Goal: Information Seeking & Learning: Learn about a topic

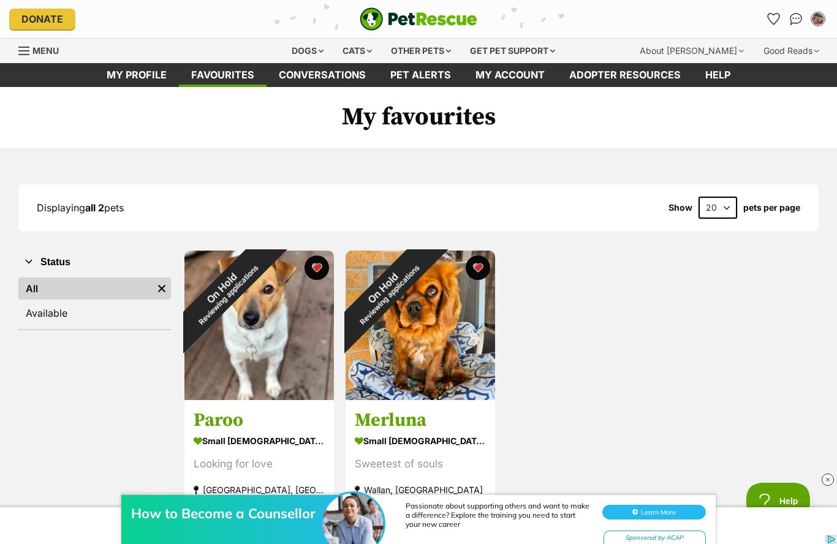
click at [436, 49] on div "Other pets" at bounding box center [420, 51] width 77 height 24
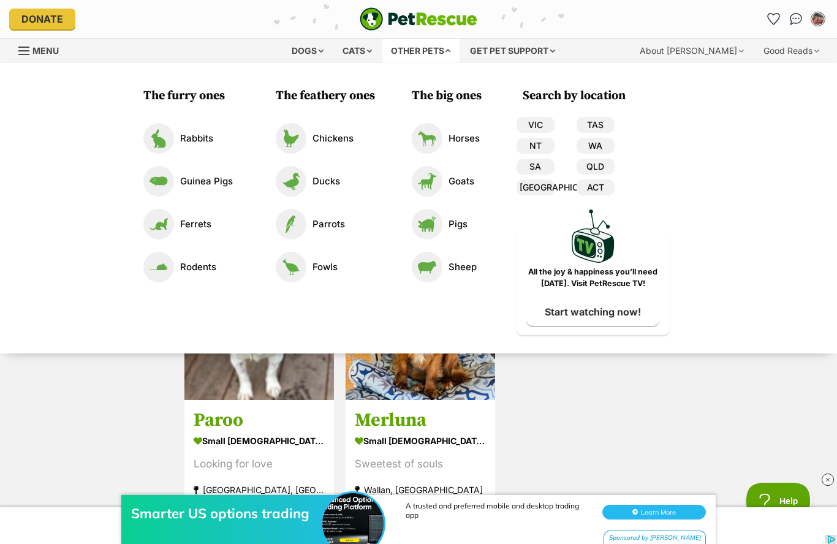
click at [310, 53] on div "Dogs" at bounding box center [307, 51] width 49 height 24
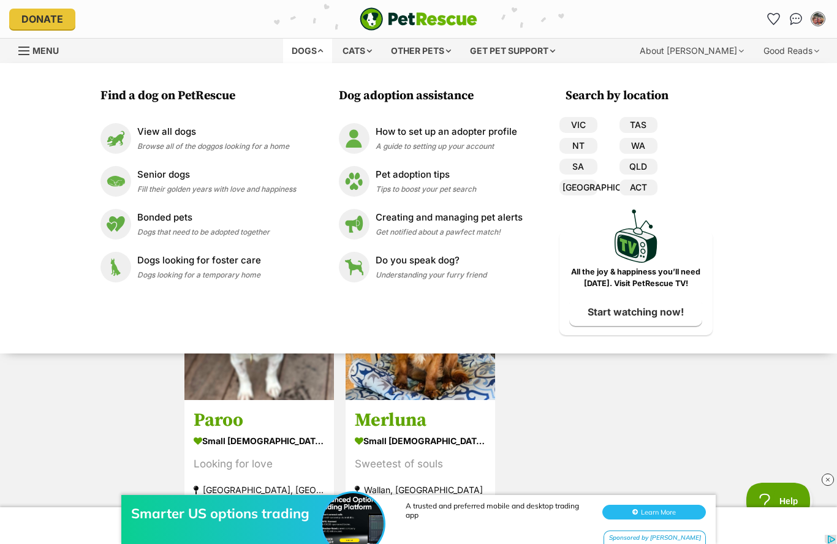
click at [187, 139] on div "View all dogs Browse all of the doggos looking for a home" at bounding box center [213, 138] width 152 height 26
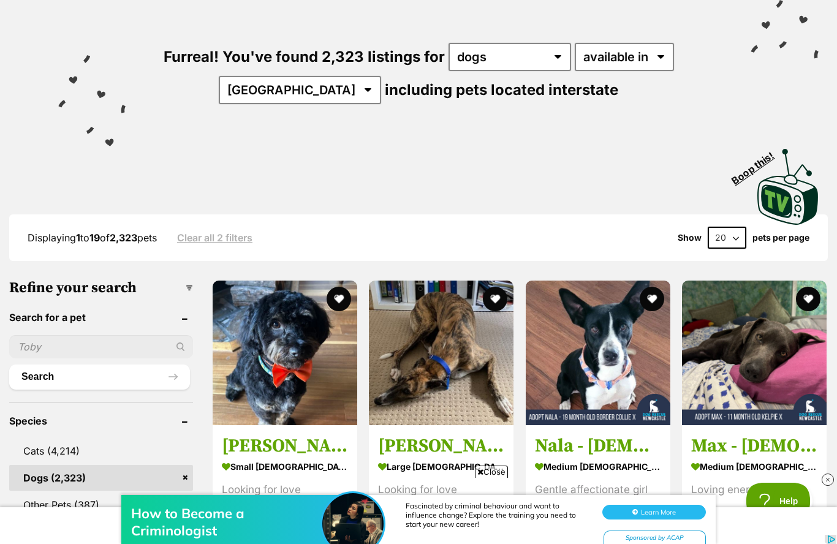
click at [40, 344] on input "text" at bounding box center [101, 346] width 184 height 23
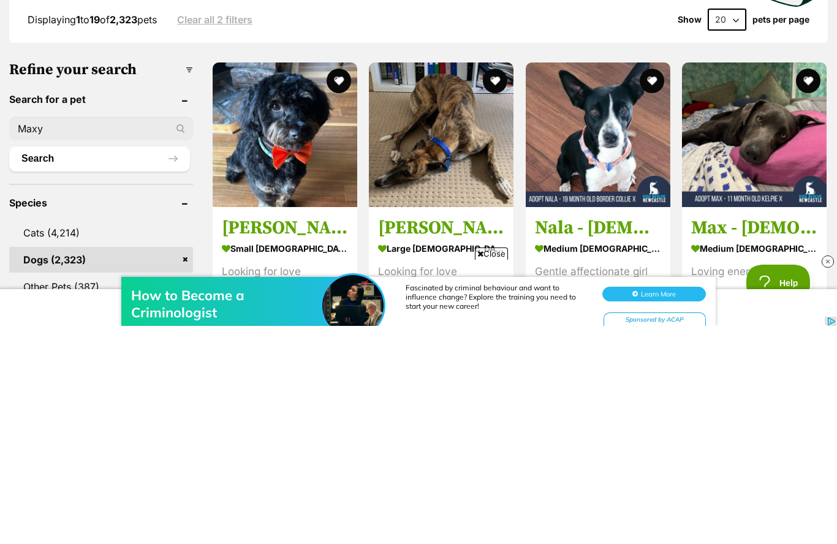
type input "Maxy"
click at [99, 364] on button "Search" at bounding box center [99, 376] width 181 height 24
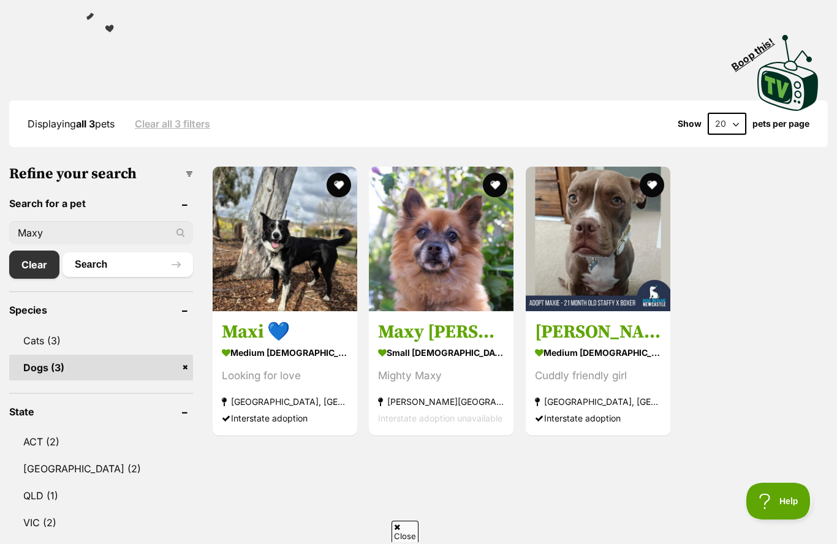
click at [464, 247] on img at bounding box center [441, 239] width 145 height 145
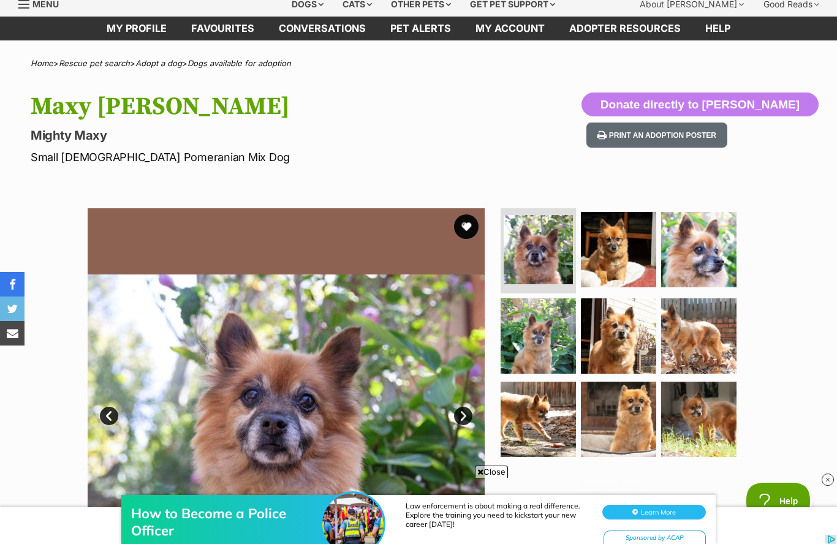
click at [469, 221] on button "favourite" at bounding box center [466, 226] width 24 height 24
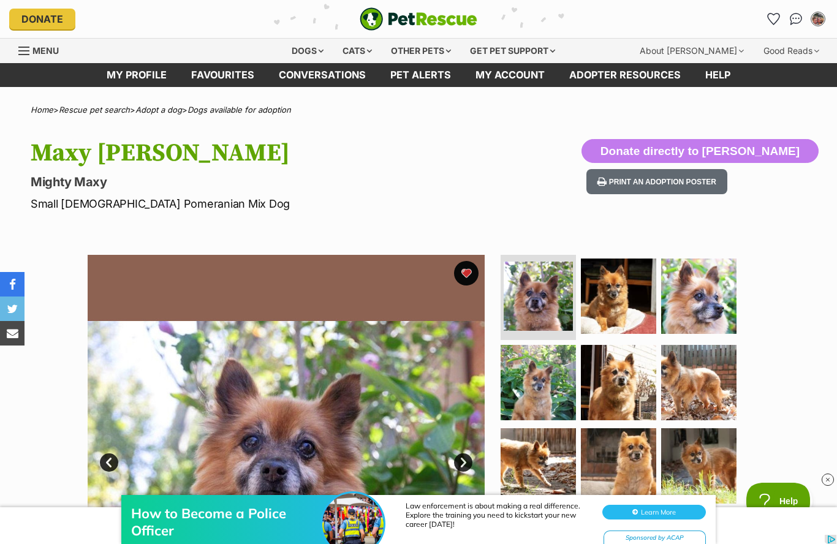
click at [309, 50] on div "Dogs" at bounding box center [307, 51] width 49 height 24
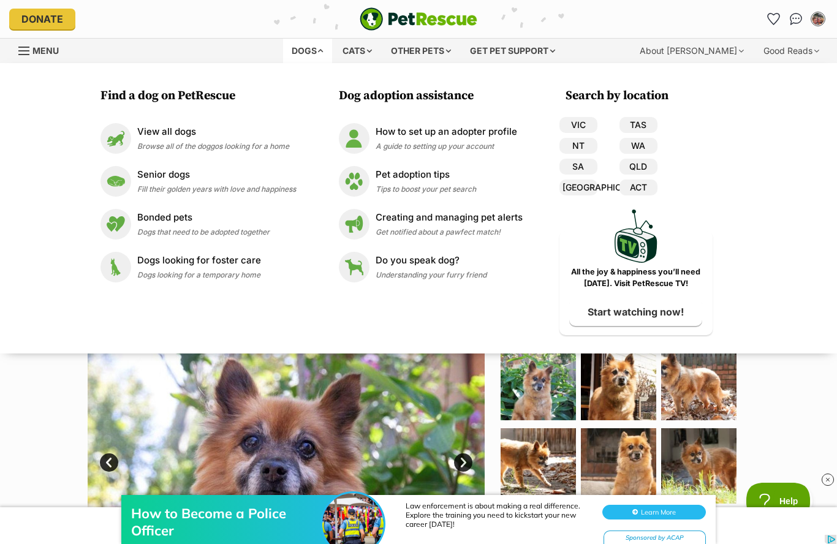
click at [176, 135] on p "View all dogs" at bounding box center [213, 132] width 152 height 14
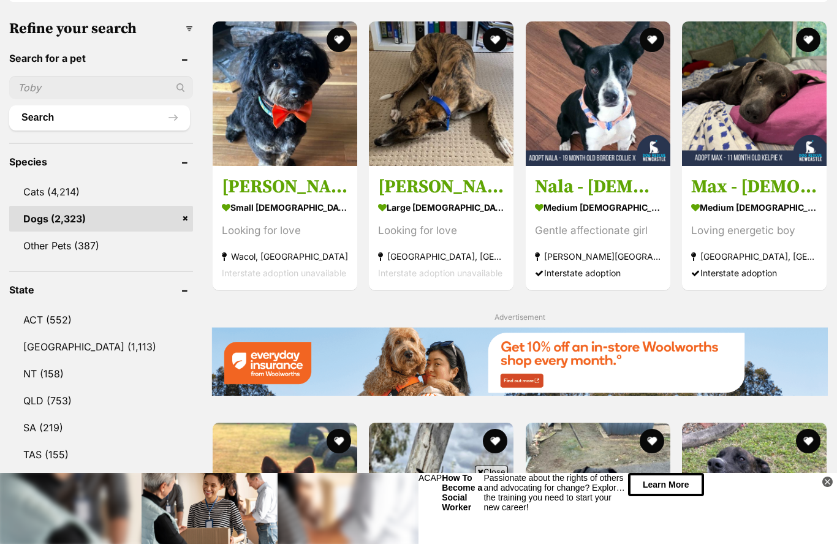
click at [51, 481] on link "VIC (864)" at bounding box center [101, 482] width 184 height 26
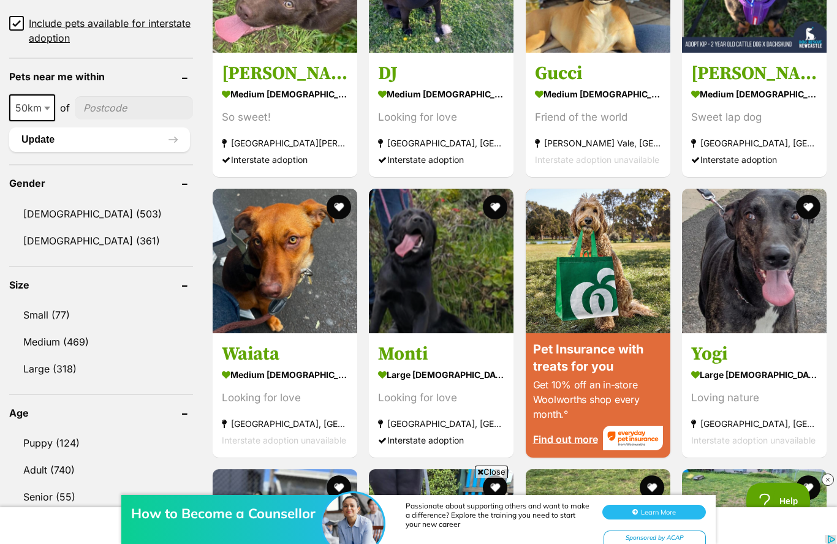
click at [52, 313] on link "Small (77)" at bounding box center [101, 315] width 184 height 26
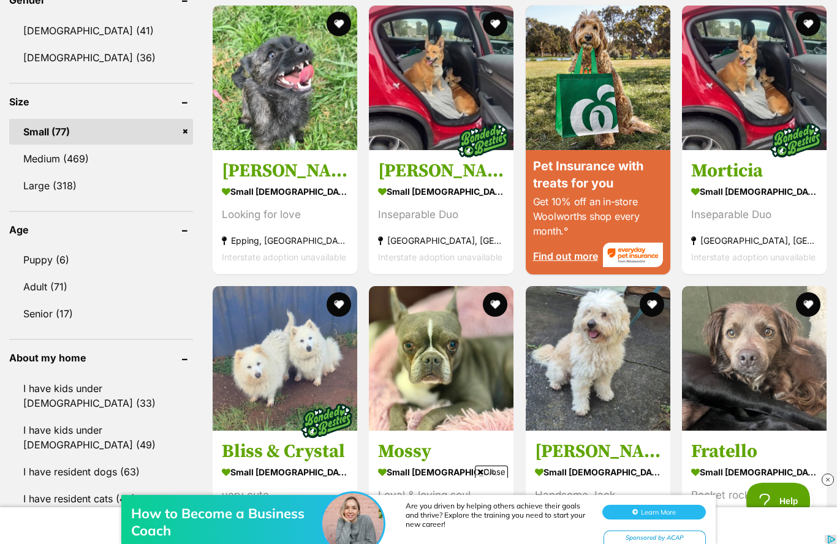
scroll to position [1082, 0]
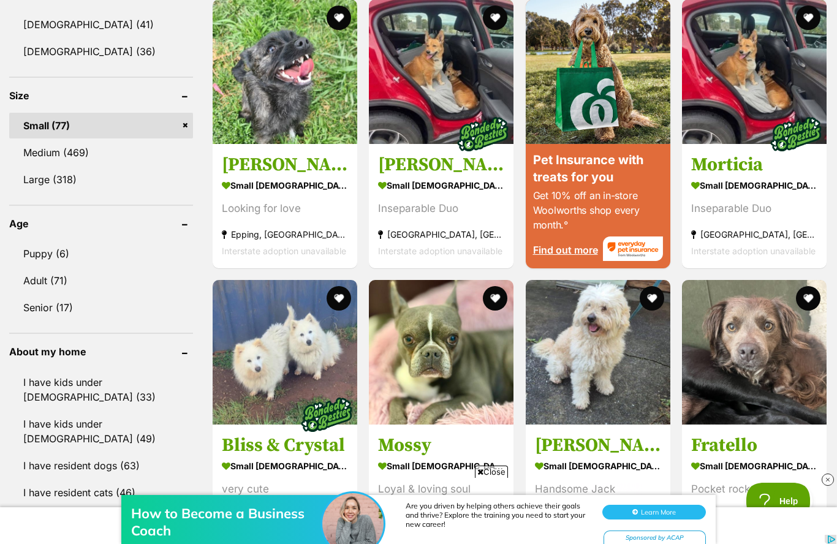
click at [49, 281] on link "Adult (71)" at bounding box center [101, 281] width 184 height 26
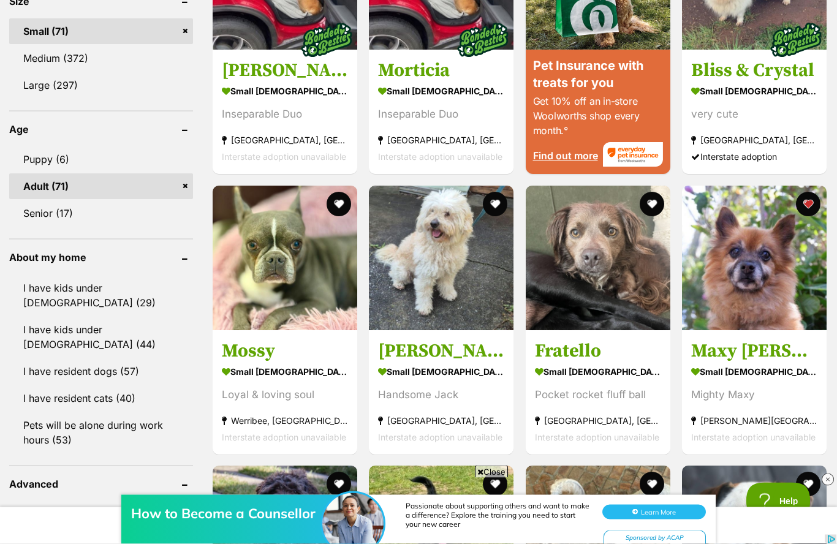
scroll to position [1176, 0]
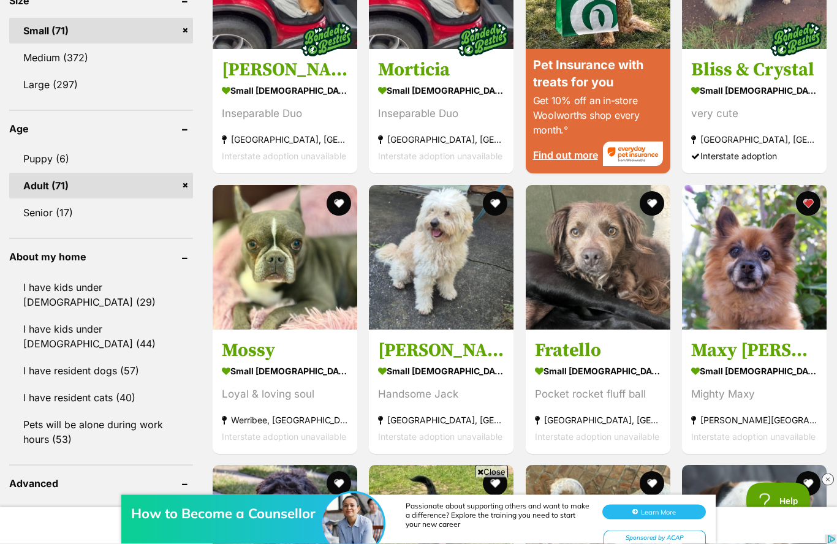
click at [57, 358] on link "I have resident dogs (57)" at bounding box center [101, 371] width 184 height 26
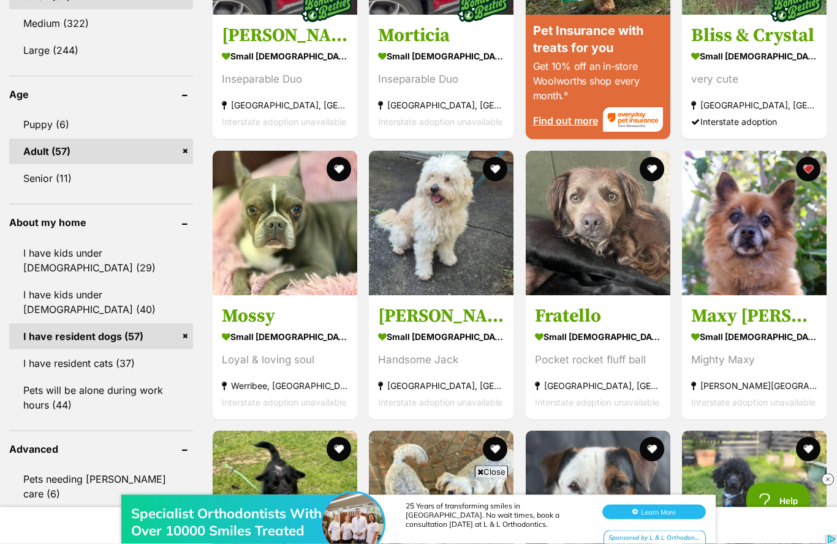
scroll to position [1241, 0]
click at [92, 350] on link "I have resident cats (37)" at bounding box center [101, 363] width 184 height 26
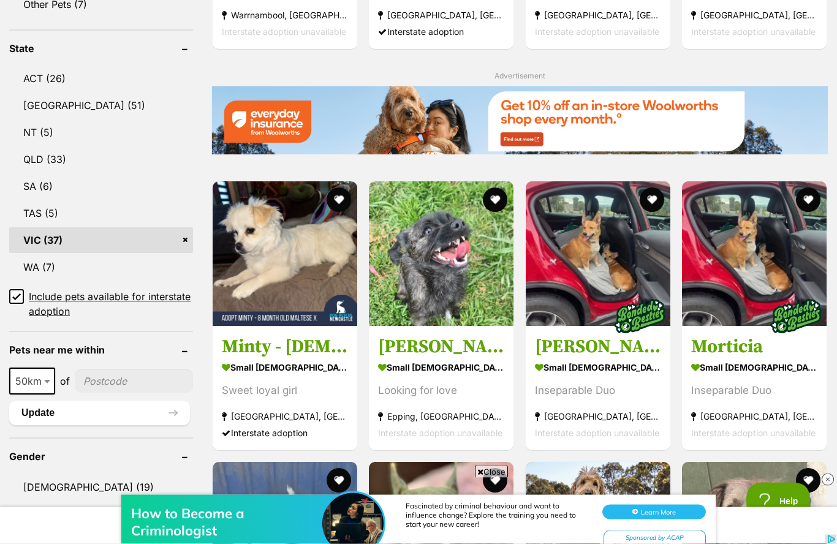
scroll to position [653, 0]
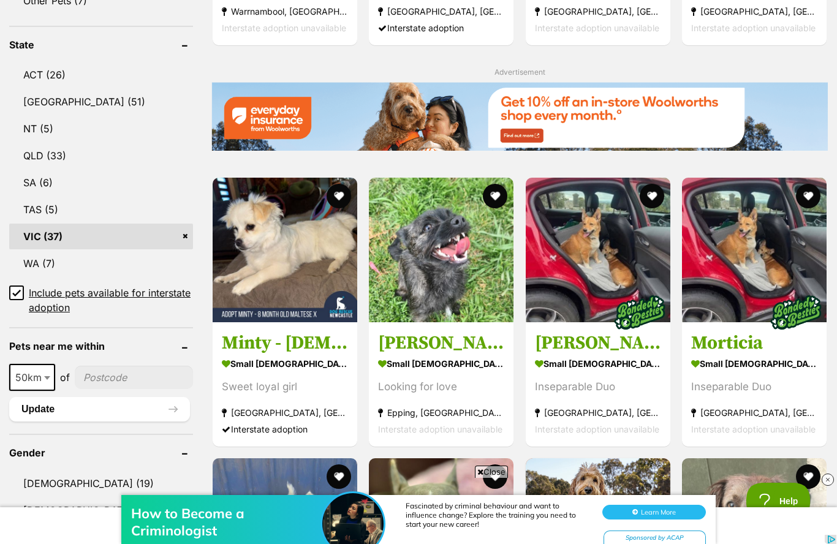
click at [288, 244] on img at bounding box center [285, 250] width 145 height 145
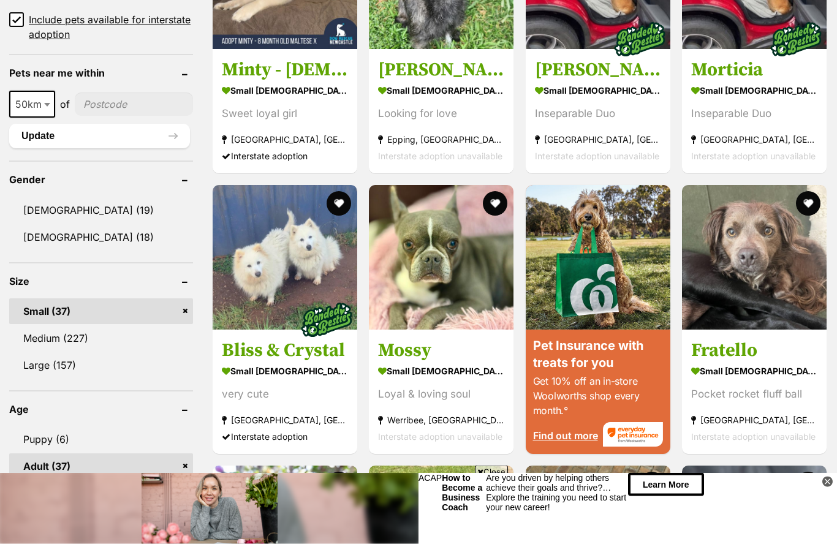
scroll to position [926, 0]
click at [442, 278] on img at bounding box center [441, 257] width 145 height 145
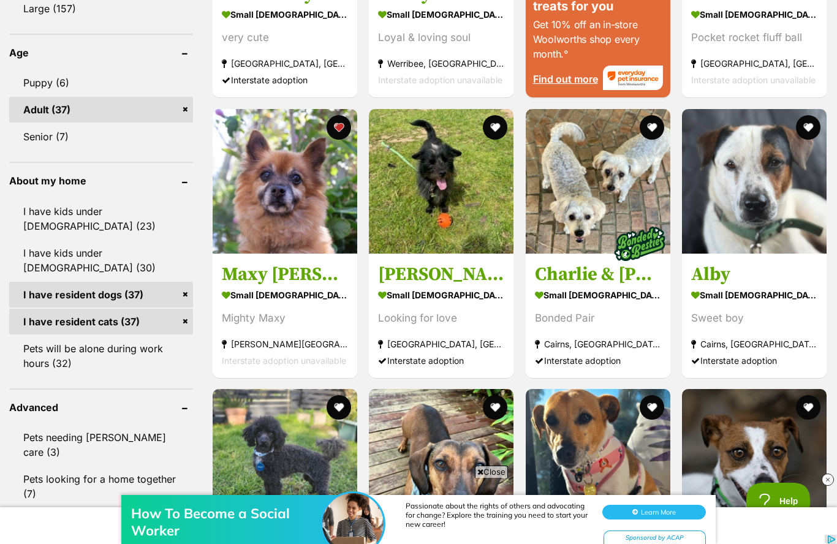
scroll to position [0, 0]
click at [429, 196] on img at bounding box center [441, 181] width 145 height 145
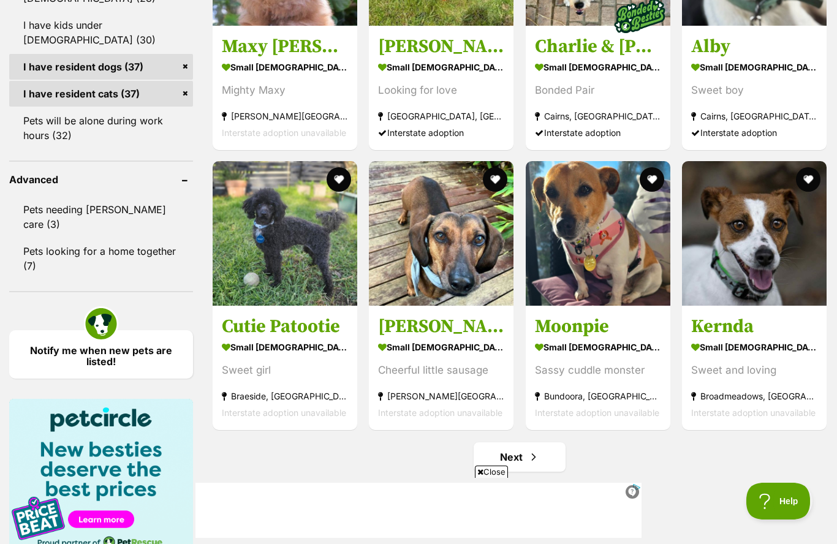
click at [472, 254] on img at bounding box center [441, 233] width 145 height 145
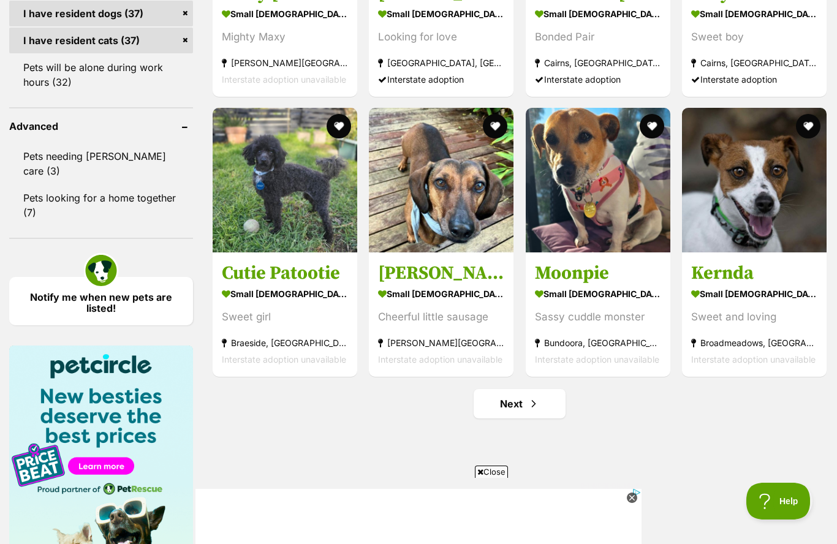
click at [302, 295] on strong "small [DEMOGRAPHIC_DATA] Dog" at bounding box center [285, 294] width 126 height 18
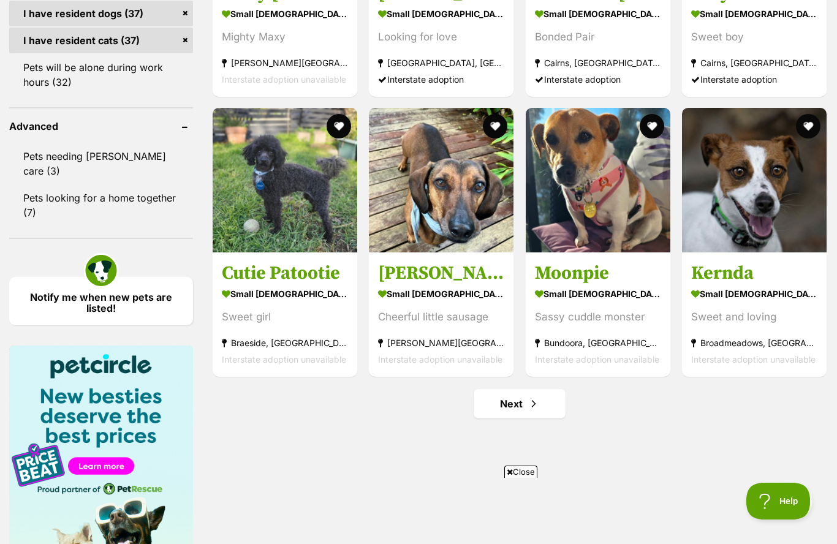
click at [641, 269] on h3 "Moonpie" at bounding box center [598, 273] width 126 height 23
click at [748, 273] on h3 "Kernda" at bounding box center [754, 273] width 126 height 23
click at [529, 402] on span "Next page" at bounding box center [533, 403] width 12 height 15
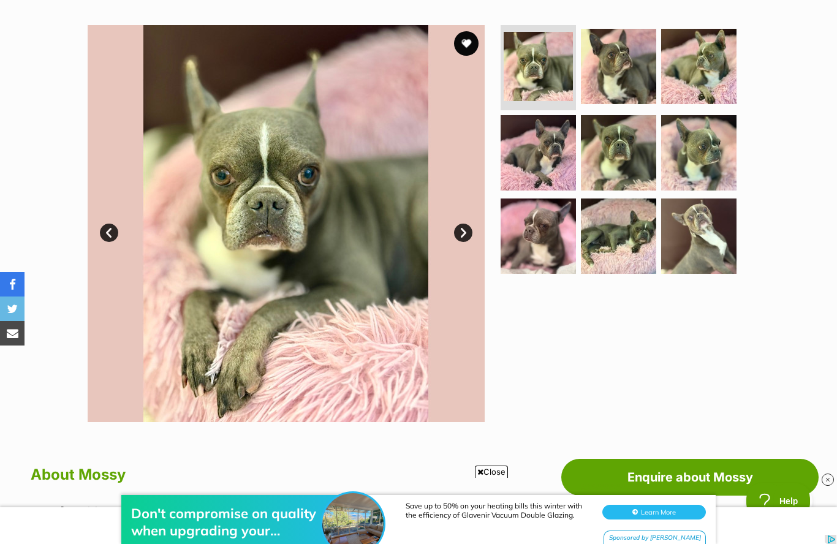
scroll to position [228, 0]
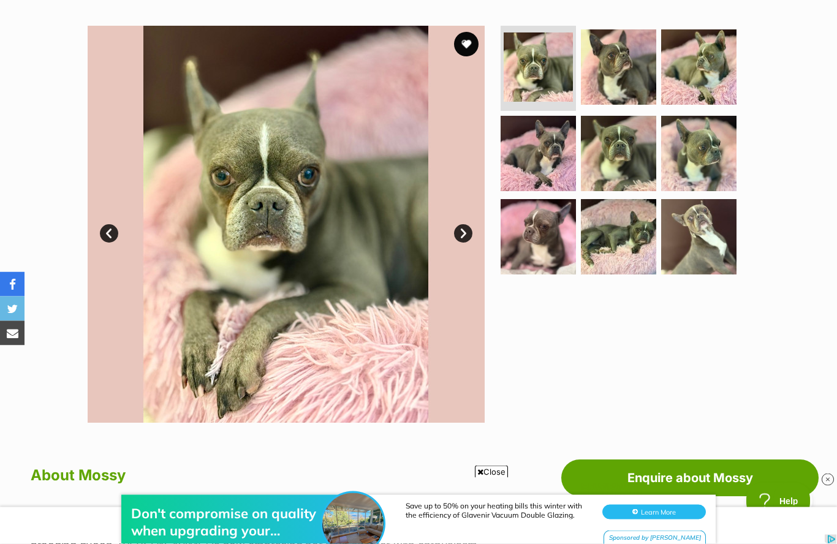
click at [468, 231] on link "Next" at bounding box center [463, 234] width 18 height 18
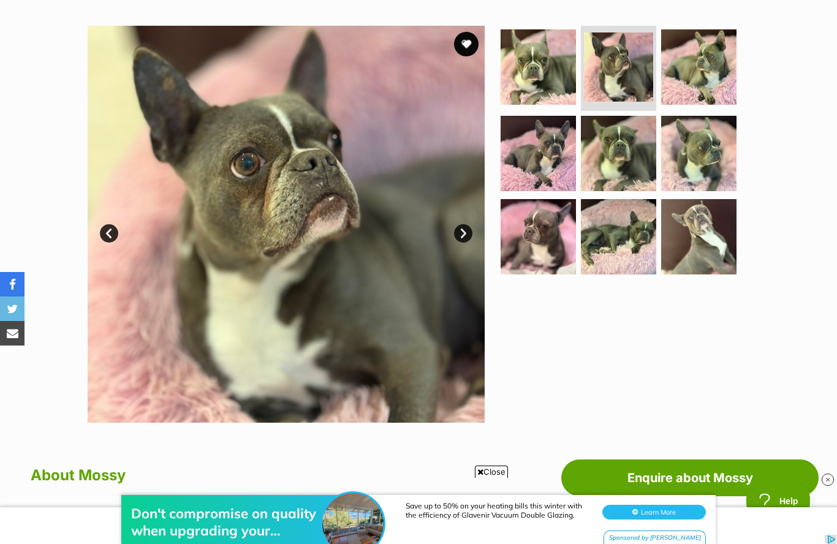
click at [465, 229] on link "Next" at bounding box center [463, 233] width 18 height 18
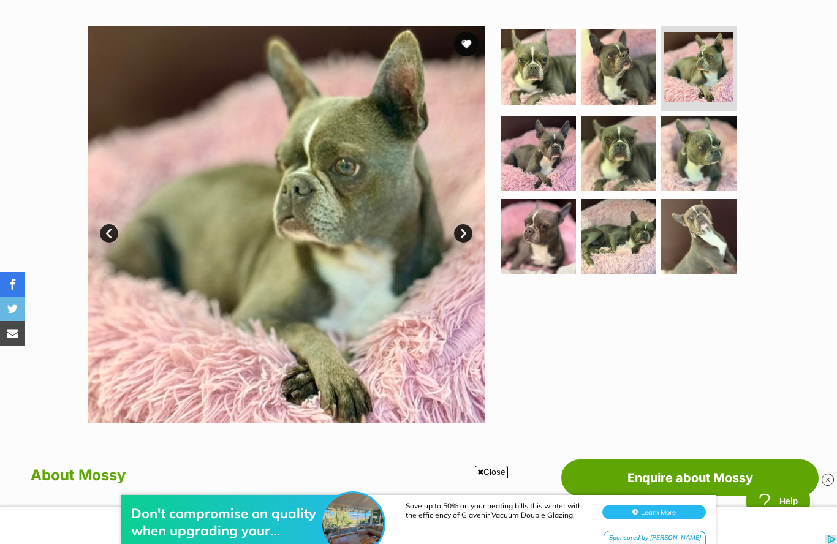
click at [465, 230] on link "Next" at bounding box center [463, 233] width 18 height 18
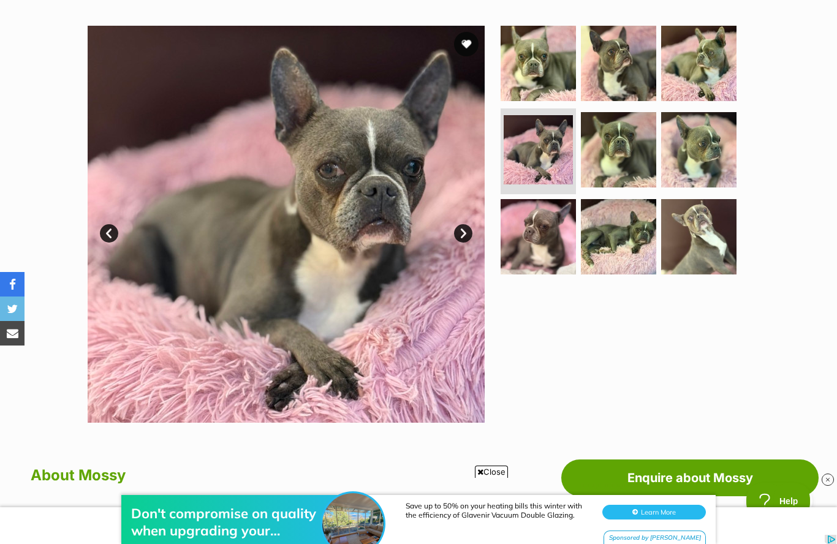
click at [463, 230] on link "Next" at bounding box center [463, 233] width 18 height 18
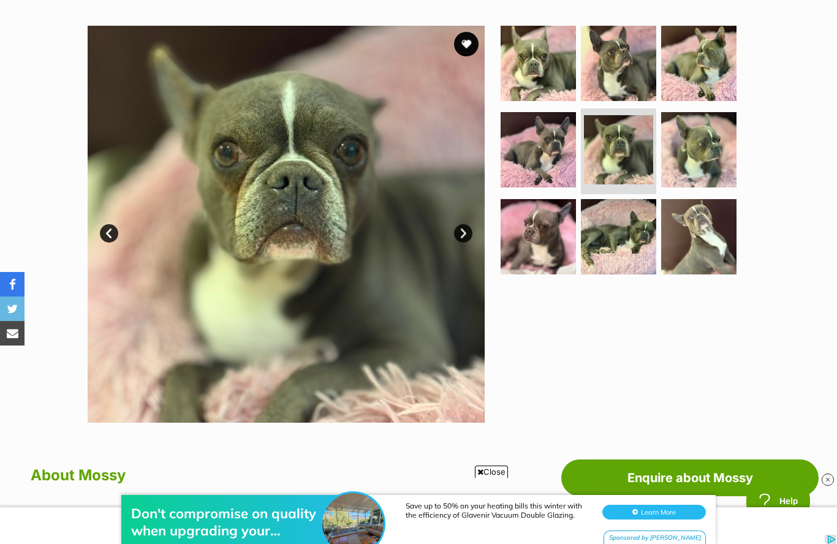
click at [465, 229] on link "Next" at bounding box center [463, 233] width 18 height 18
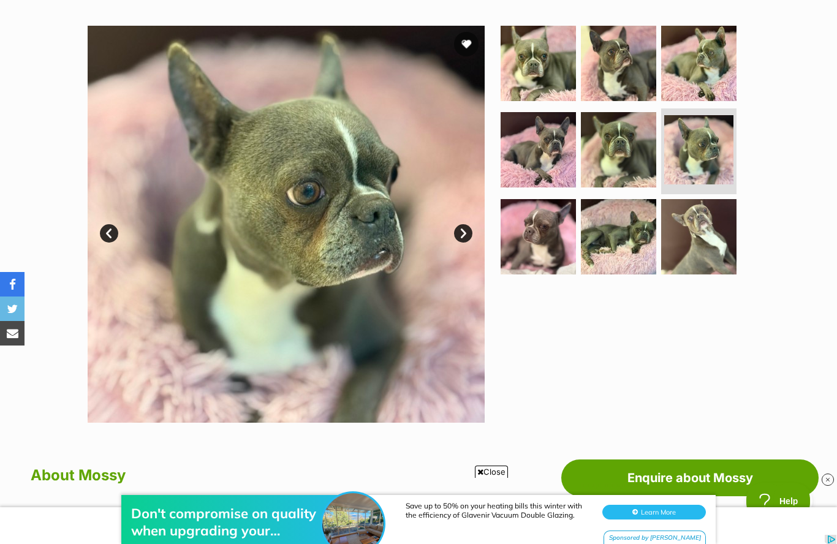
click at [464, 230] on link "Next" at bounding box center [463, 233] width 18 height 18
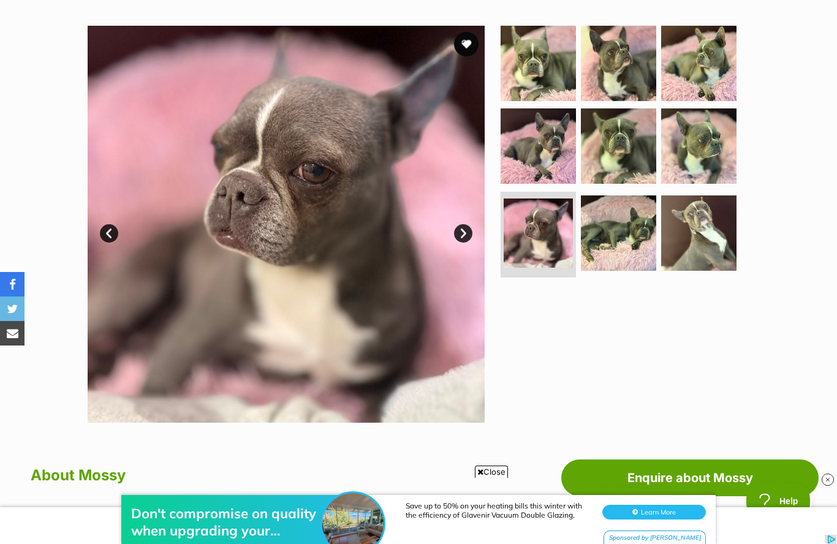
click at [462, 231] on link "Next" at bounding box center [463, 233] width 18 height 18
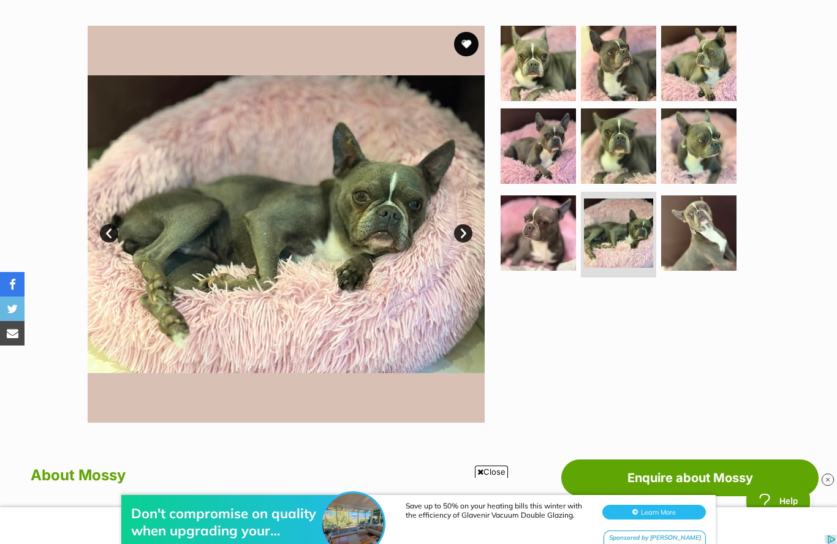
click at [462, 230] on link "Next" at bounding box center [463, 233] width 18 height 18
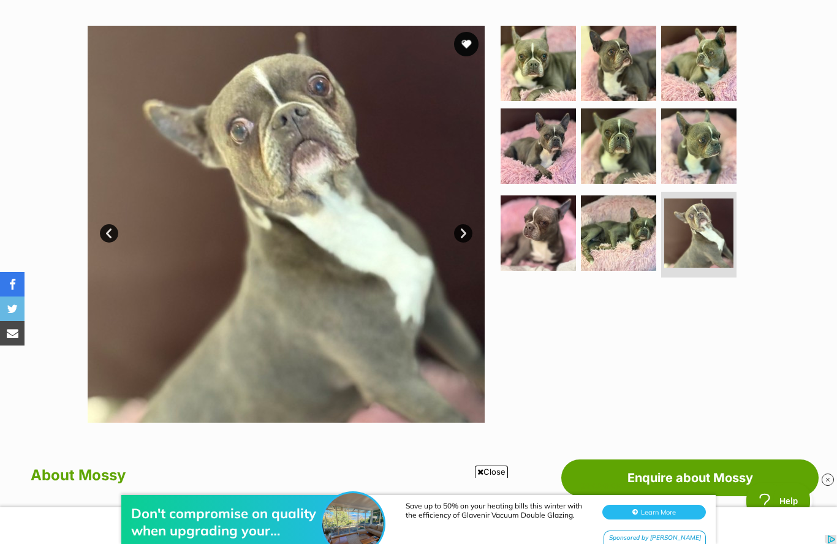
click at [465, 230] on link "Next" at bounding box center [463, 233] width 18 height 18
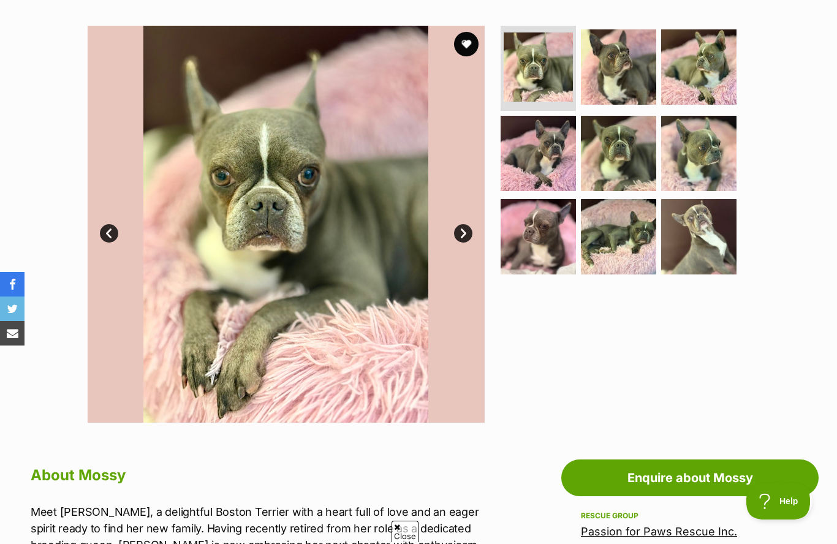
click at [467, 40] on button "favourite" at bounding box center [466, 44] width 24 height 24
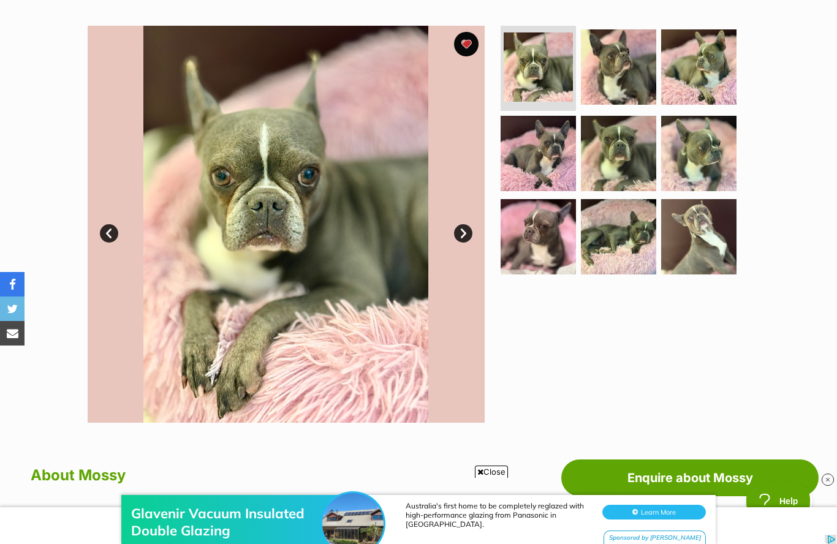
scroll to position [0, 0]
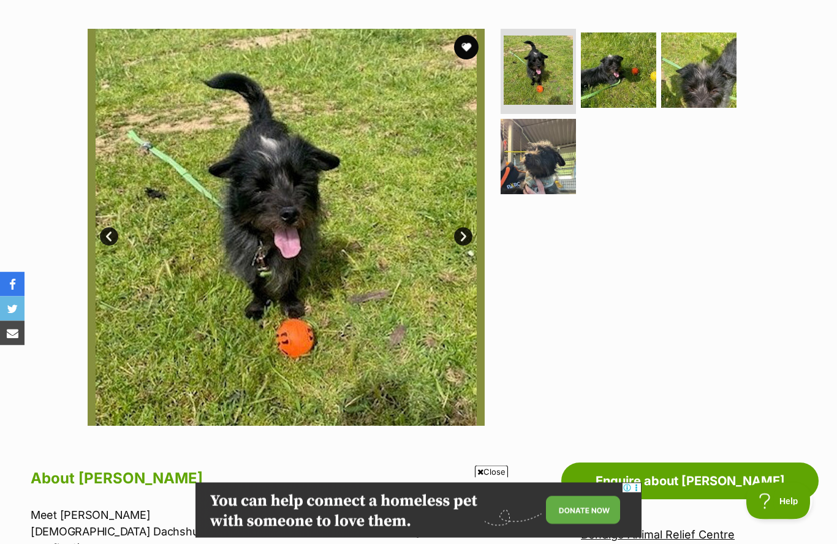
scroll to position [226, 0]
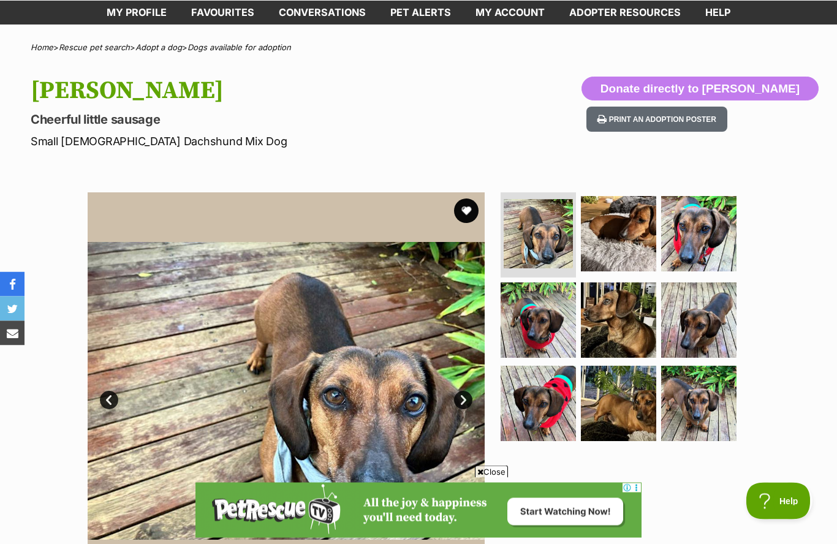
scroll to position [51, 0]
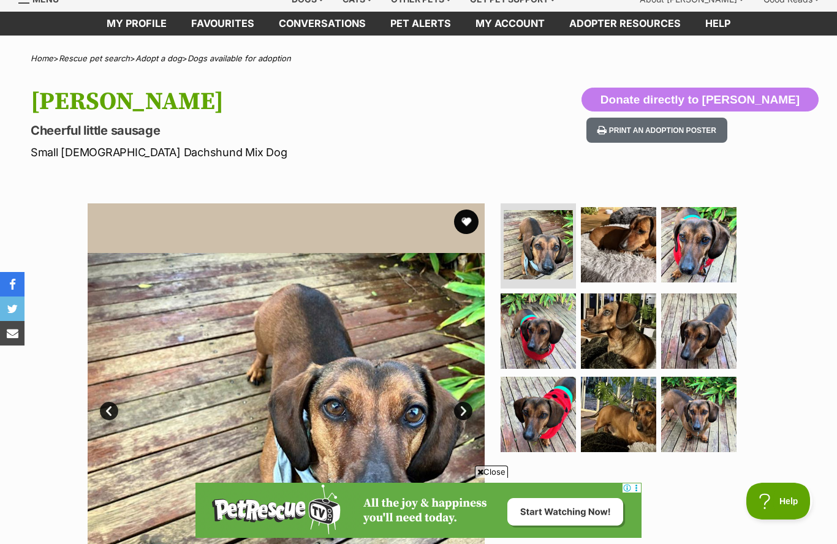
click at [470, 219] on button "favourite" at bounding box center [466, 221] width 24 height 24
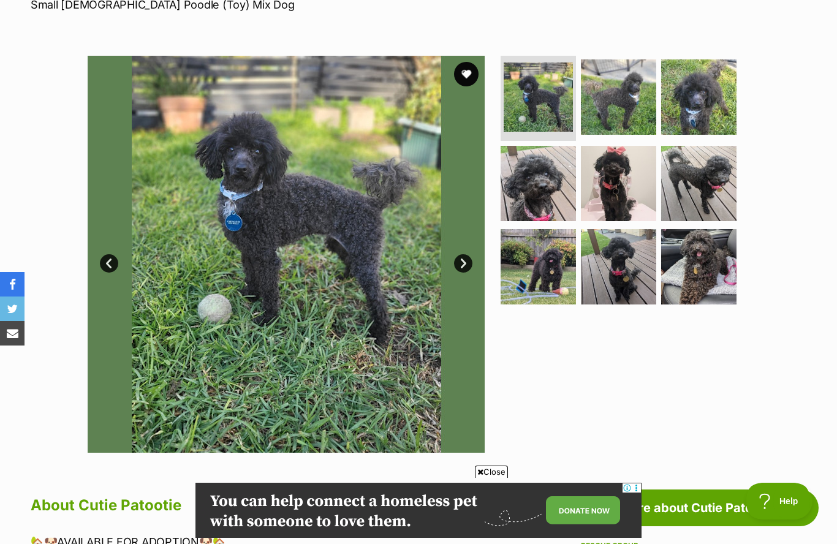
scroll to position [198, 0]
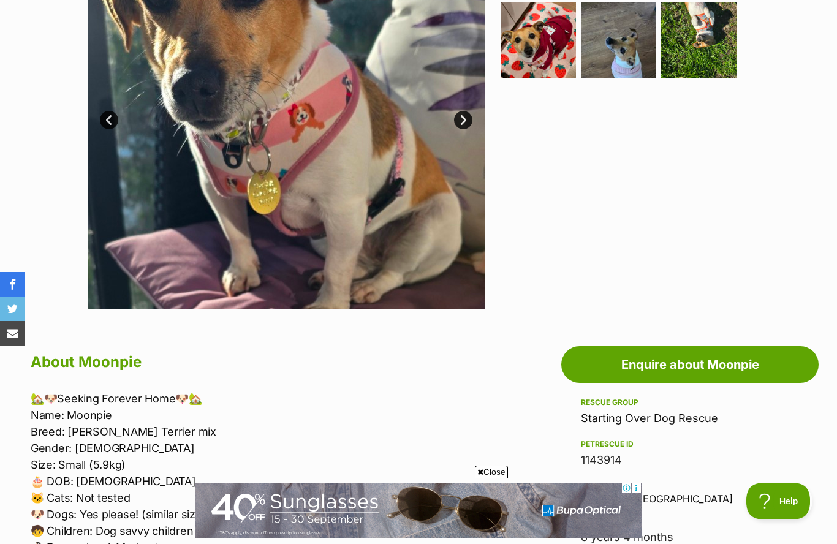
scroll to position [342, 0]
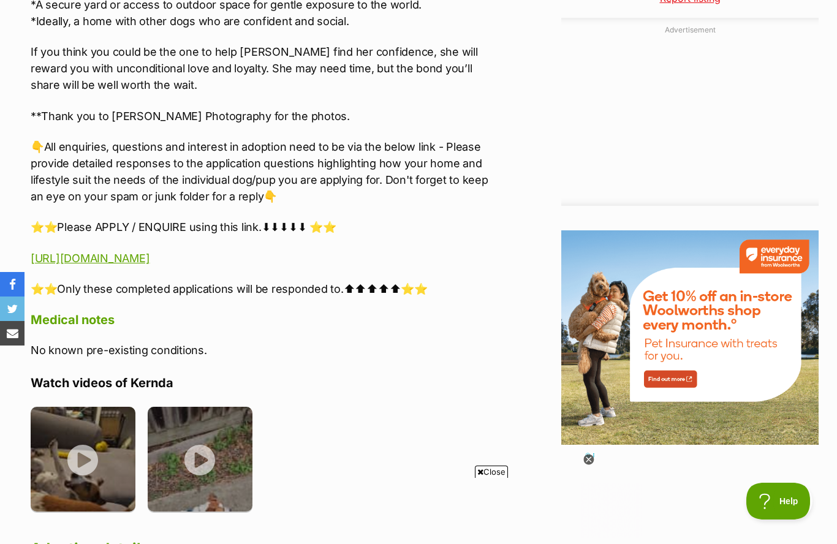
click at [92, 440] on img at bounding box center [83, 459] width 105 height 105
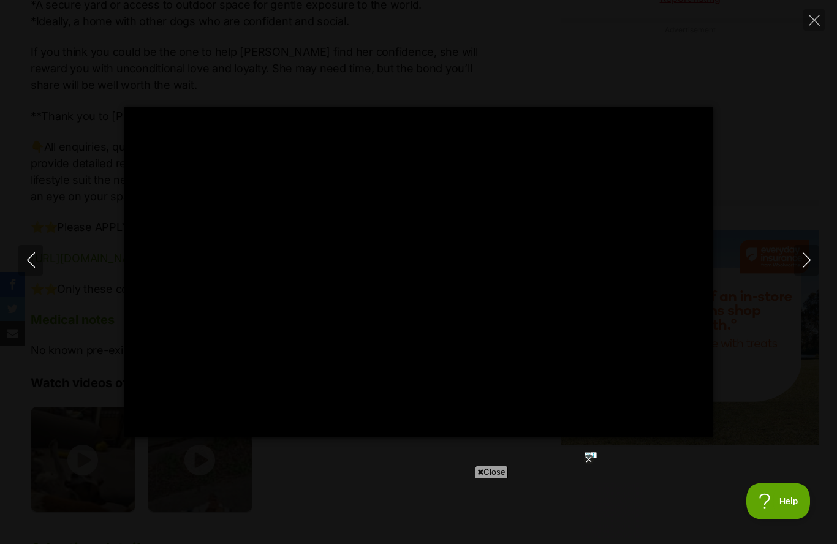
type input "100"
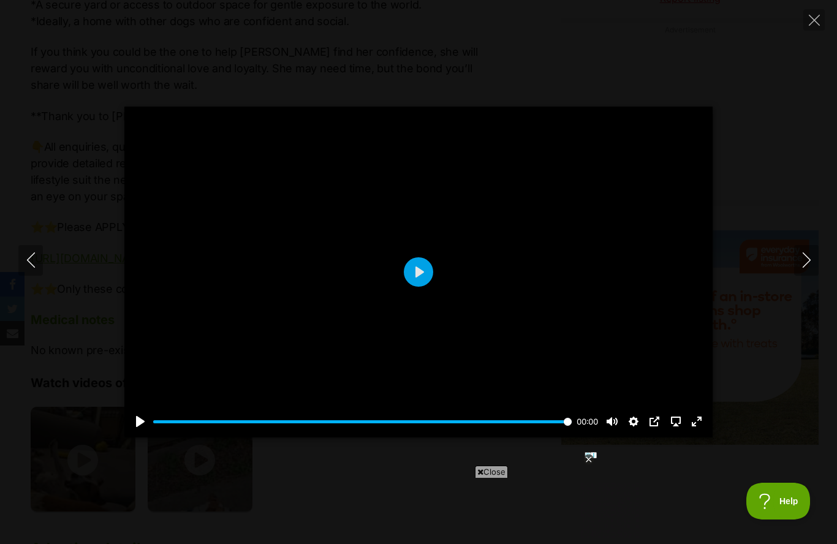
click at [813, 268] on icon "Next" at bounding box center [806, 259] width 15 height 15
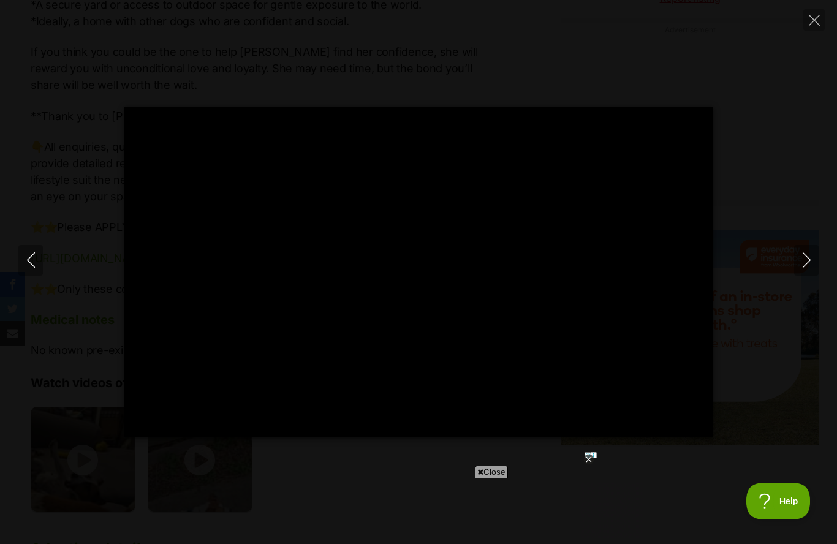
type input "100"
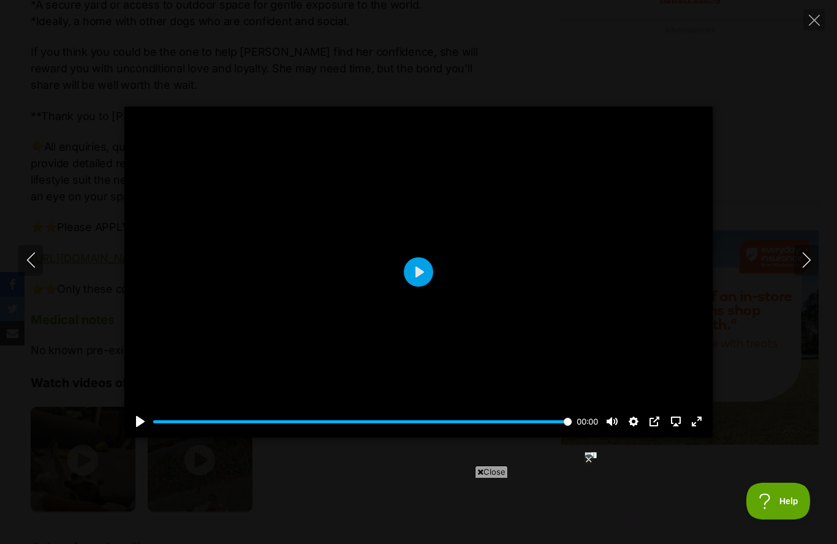
click at [818, 18] on icon "Close" at bounding box center [813, 20] width 11 height 11
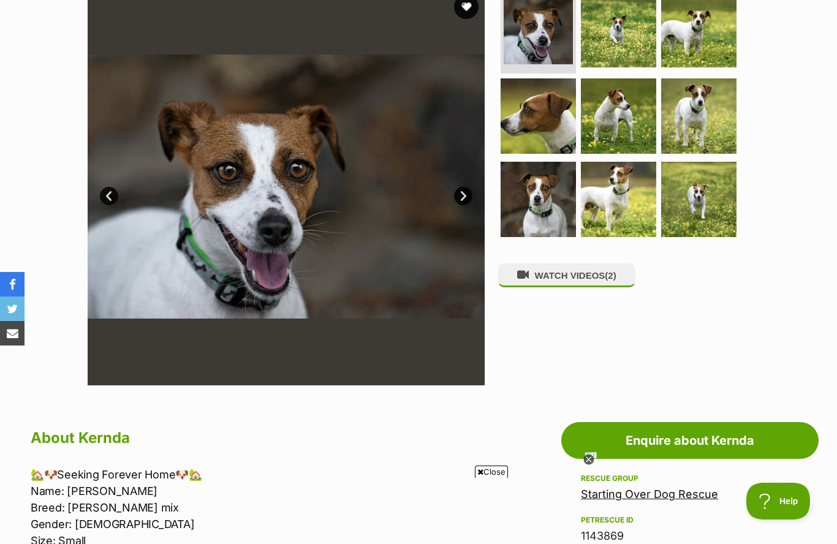
scroll to position [266, 0]
click at [460, 191] on link "Next" at bounding box center [463, 196] width 18 height 18
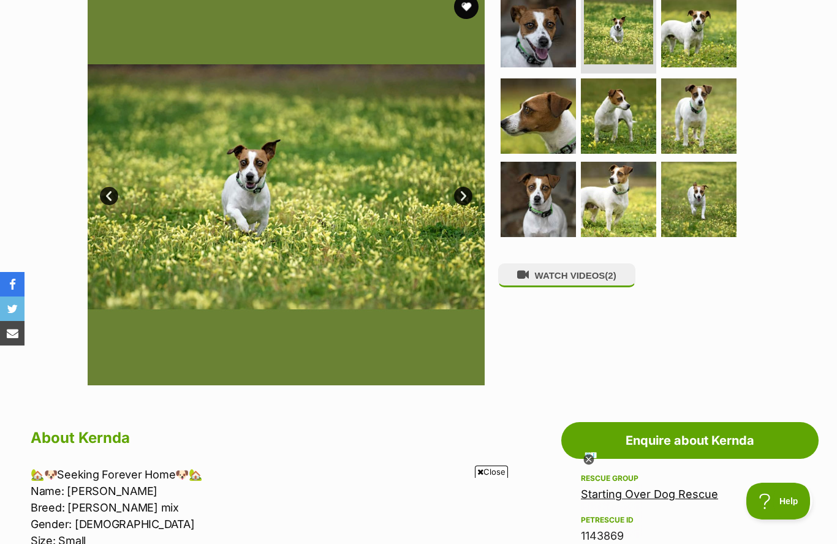
click at [466, 195] on link "Next" at bounding box center [463, 196] width 18 height 18
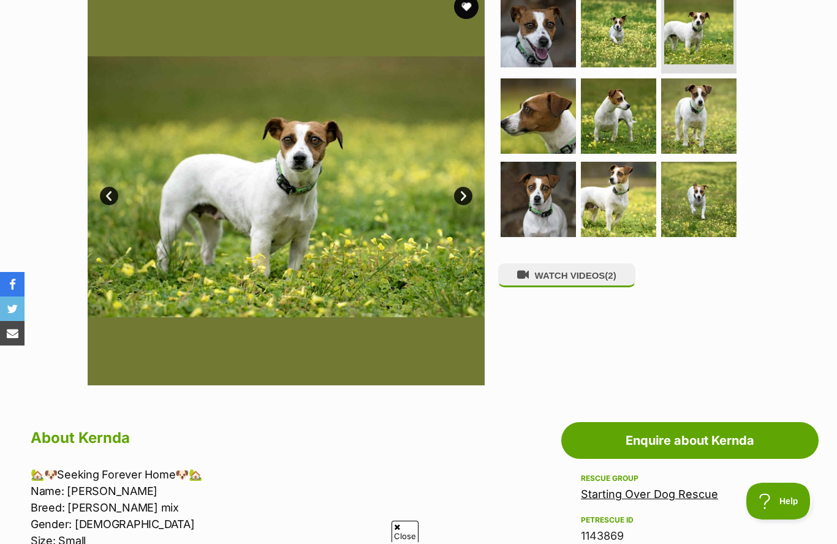
click at [466, 192] on link "Next" at bounding box center [463, 196] width 18 height 18
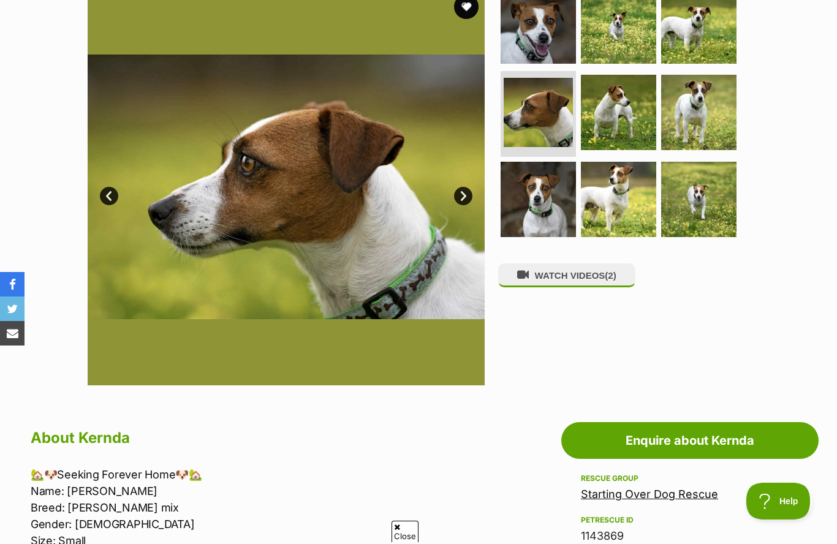
scroll to position [0, 0]
click at [465, 194] on link "Next" at bounding box center [463, 196] width 18 height 18
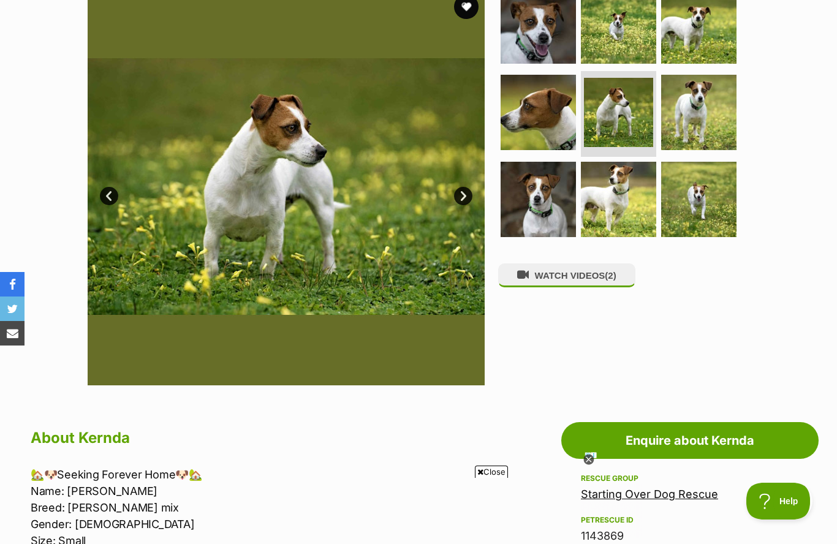
click at [469, 197] on link "Next" at bounding box center [463, 196] width 18 height 18
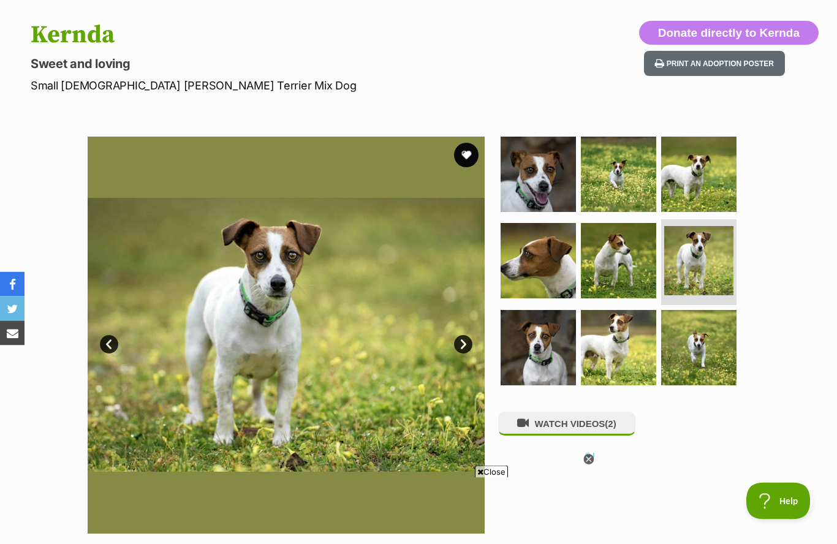
scroll to position [103, 0]
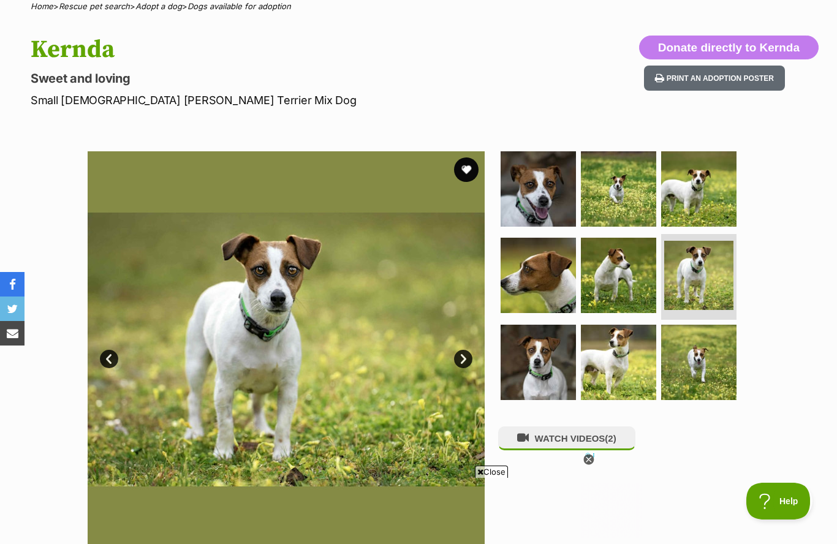
click at [462, 165] on button "favourite" at bounding box center [466, 169] width 24 height 24
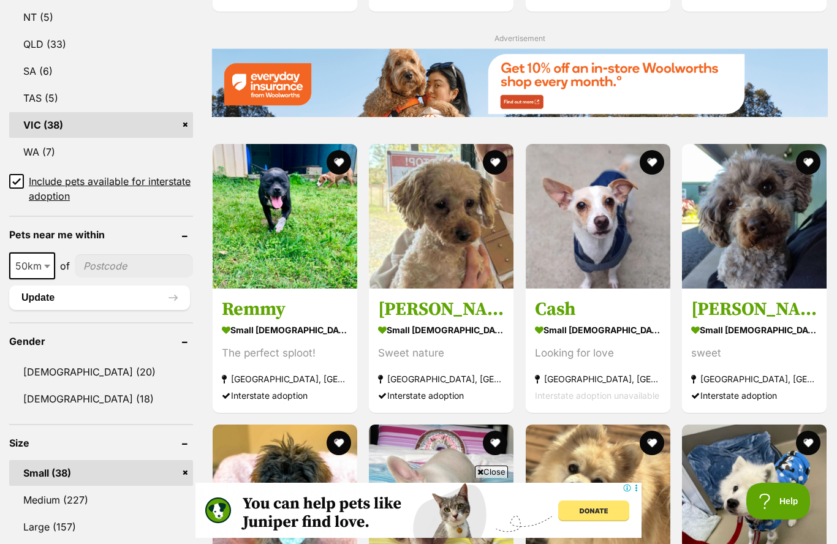
scroll to position [774, 0]
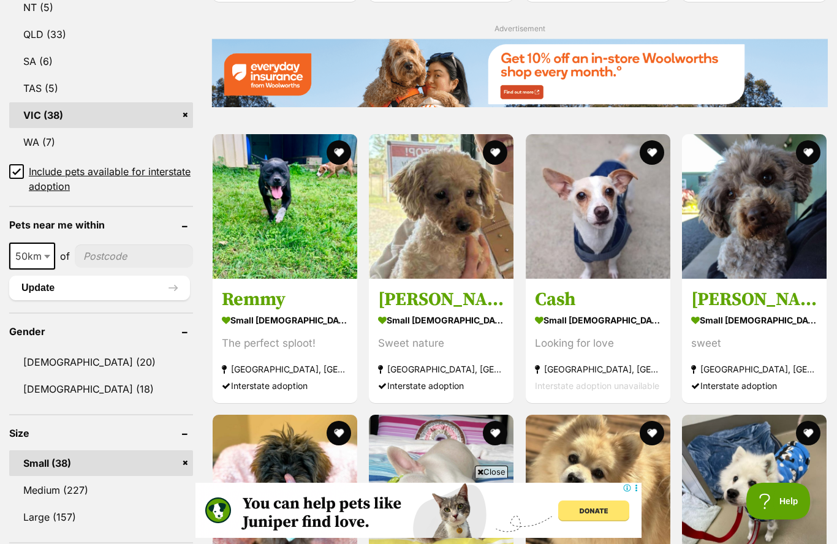
click at [617, 227] on img at bounding box center [597, 206] width 145 height 145
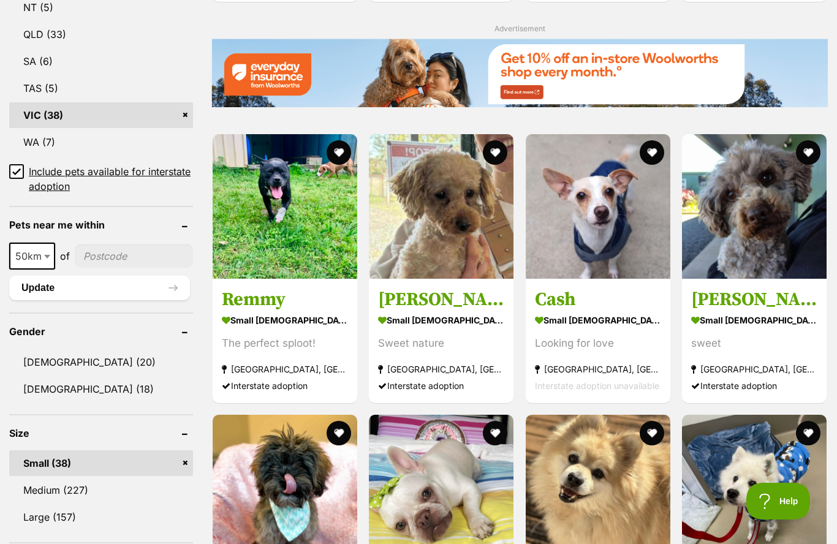
scroll to position [827, 0]
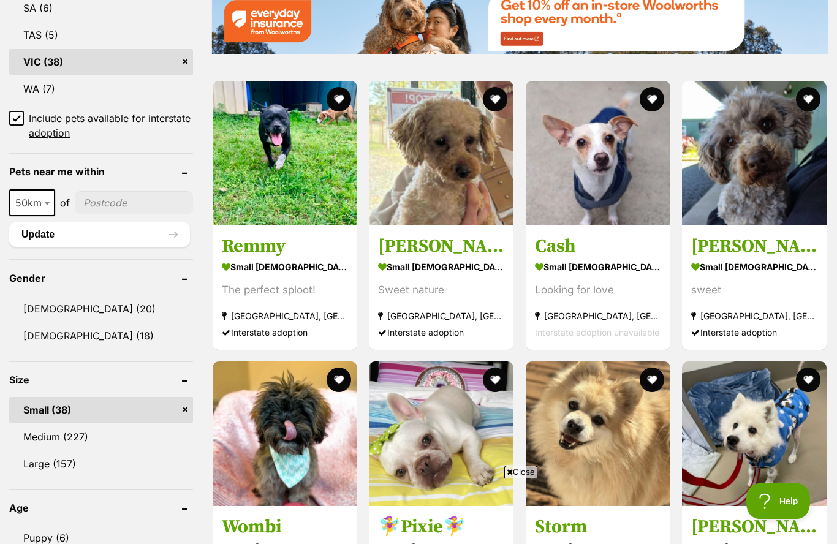
click at [773, 182] on img at bounding box center [754, 153] width 145 height 145
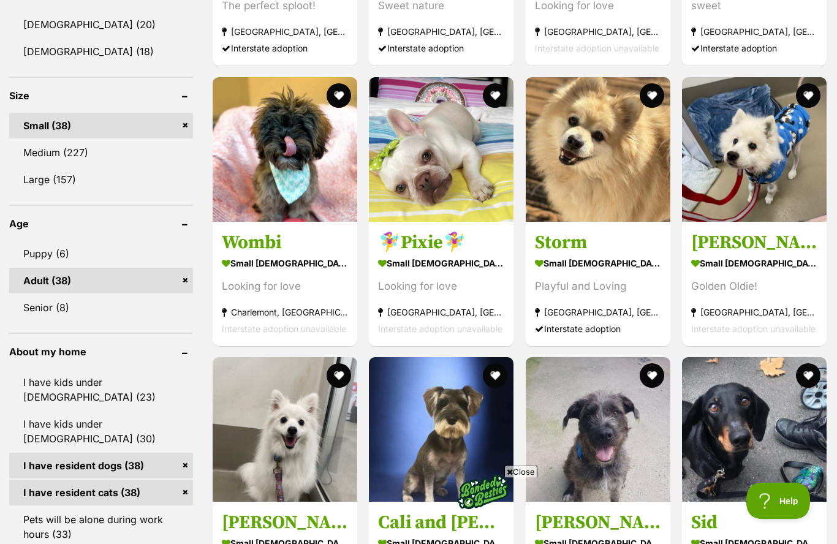
scroll to position [1112, 0]
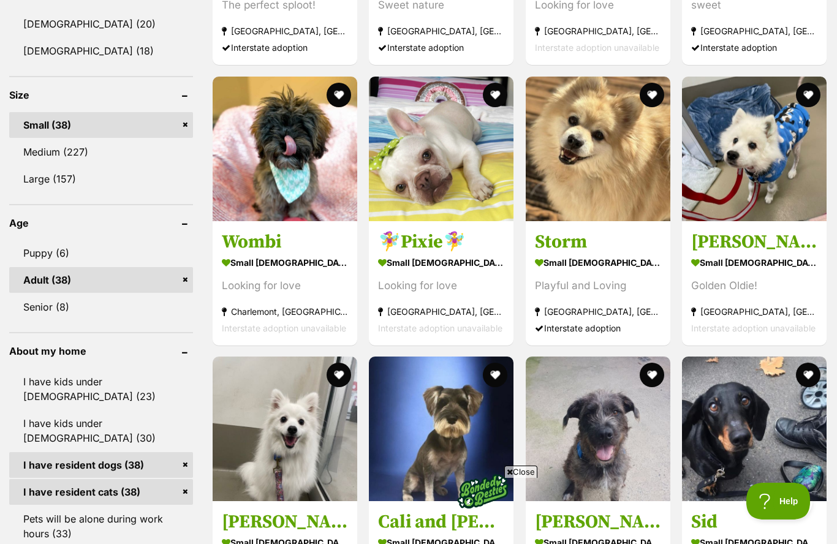
click at [300, 165] on img at bounding box center [285, 149] width 145 height 145
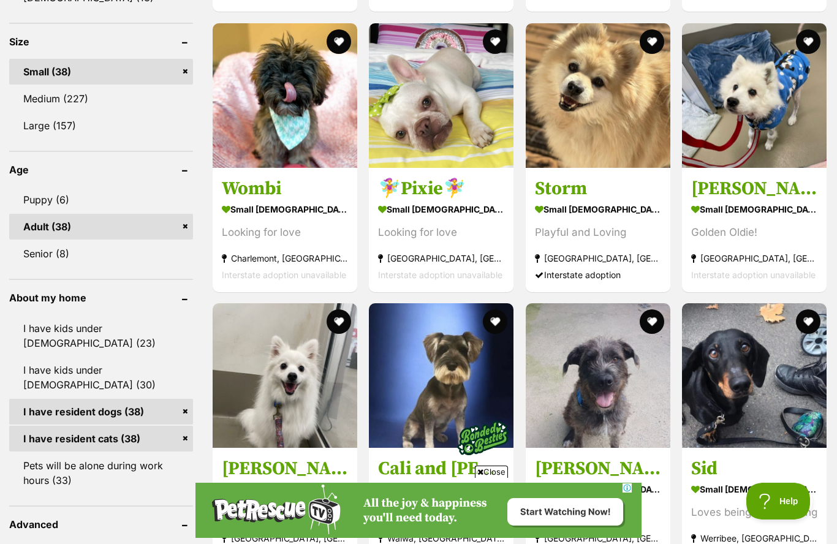
scroll to position [0, 0]
click at [779, 111] on img at bounding box center [754, 95] width 145 height 145
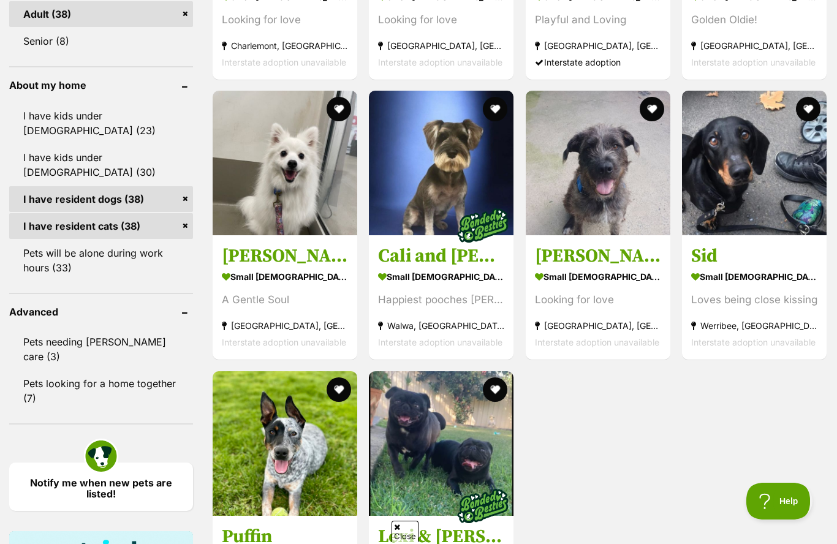
click at [608, 177] on img at bounding box center [597, 163] width 145 height 145
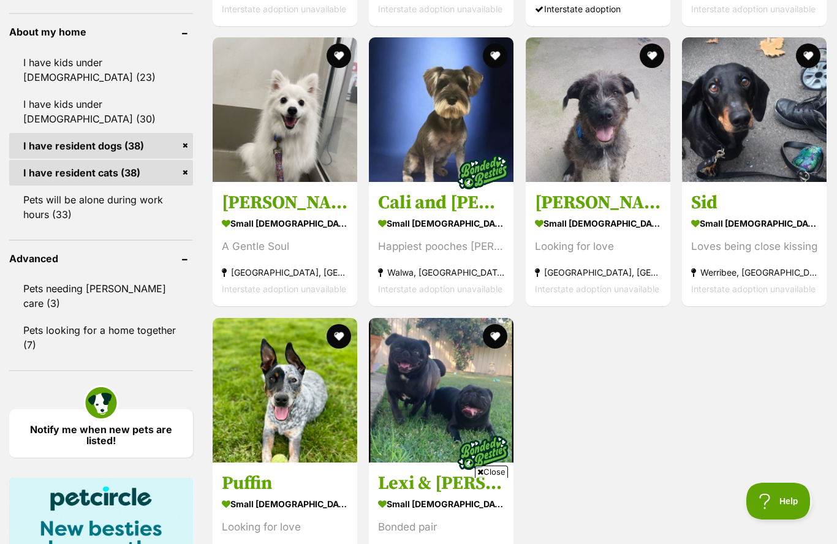
click at [791, 205] on h3 "Sid" at bounding box center [754, 202] width 126 height 23
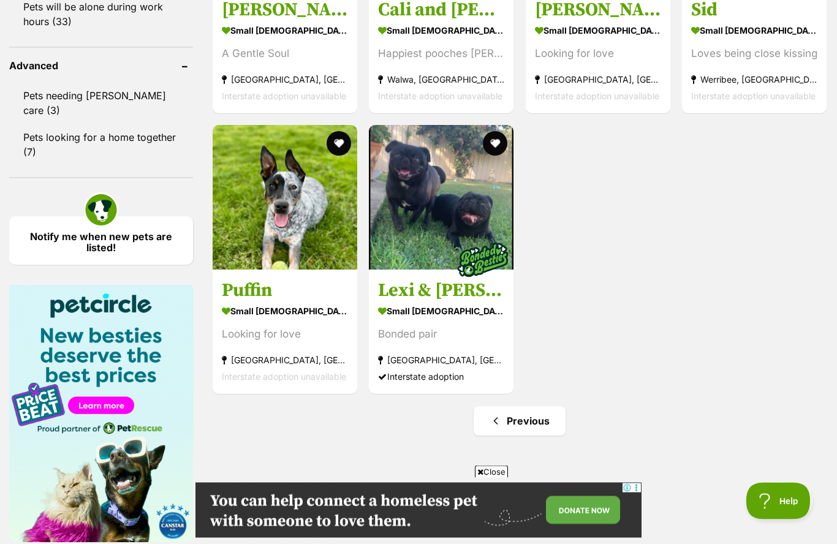
scroll to position [1624, 0]
click at [302, 231] on img at bounding box center [285, 197] width 145 height 145
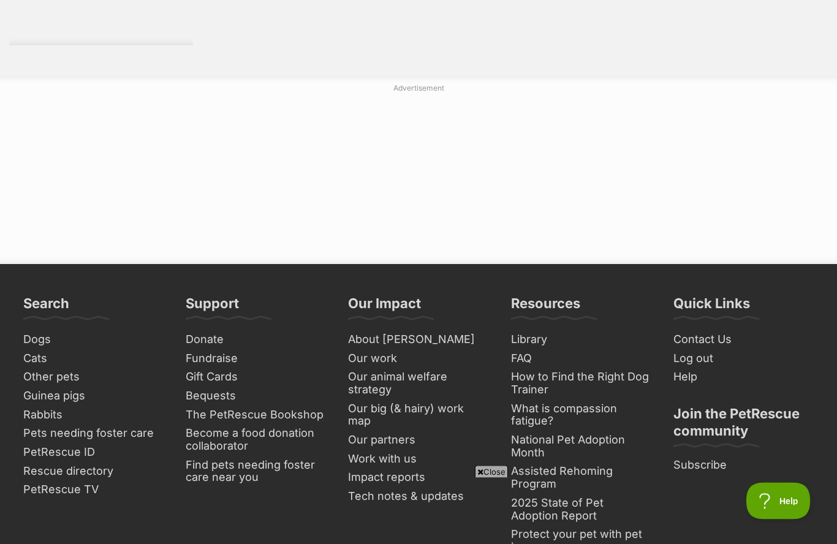
scroll to position [2546, 0]
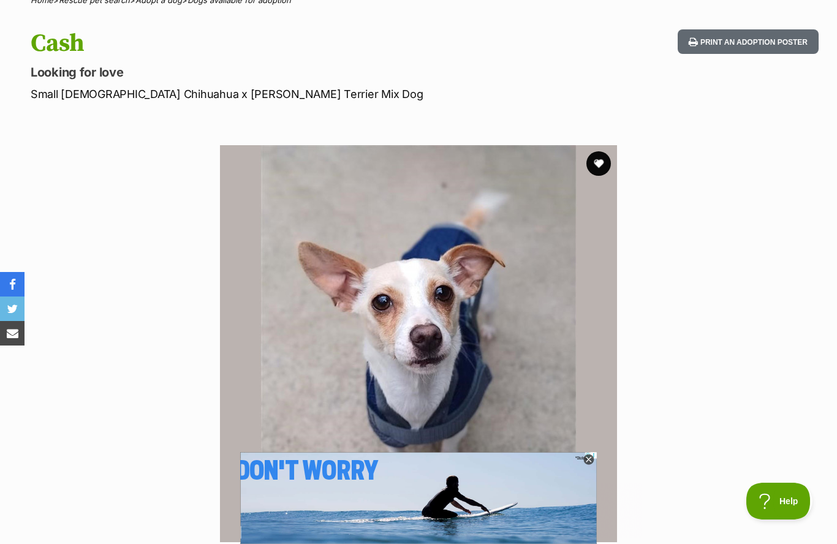
click at [603, 160] on button "favourite" at bounding box center [598, 163] width 24 height 24
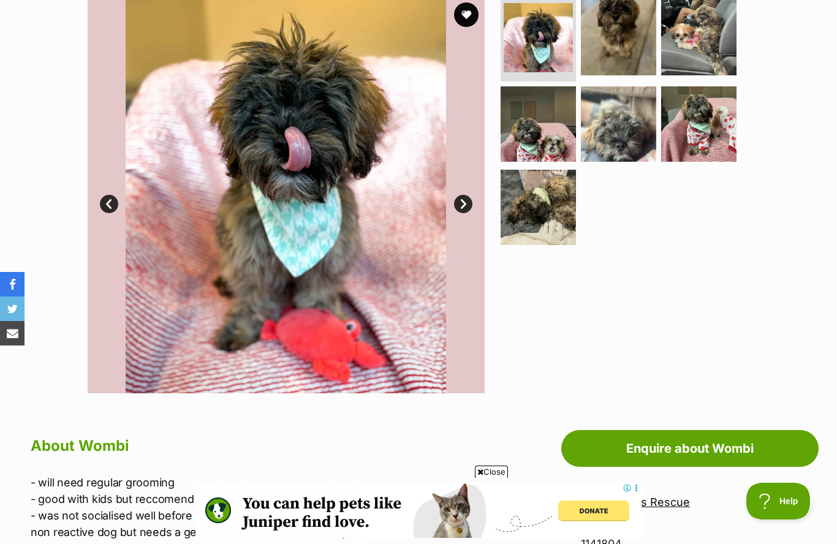
scroll to position [256, 0]
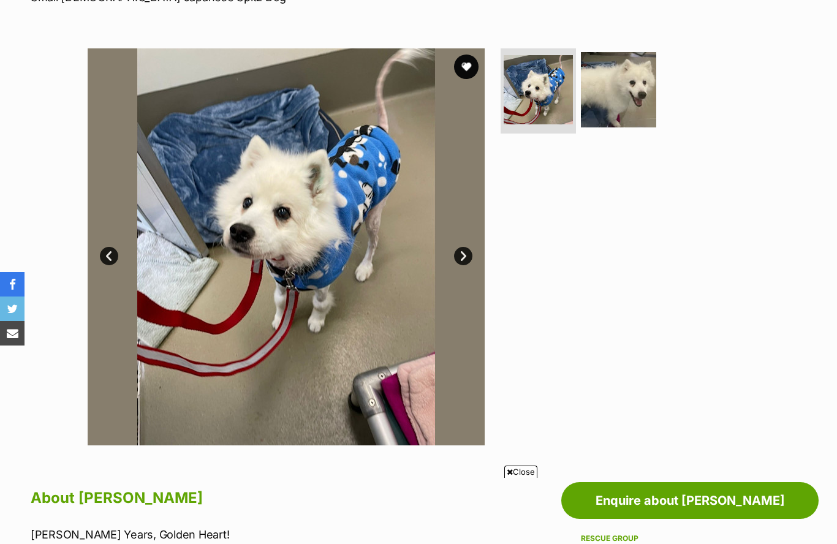
scroll to position [121, 0]
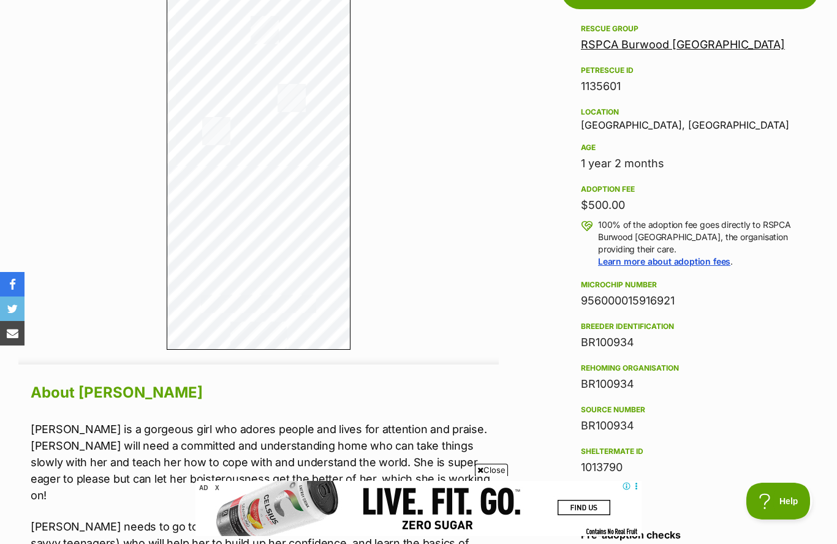
scroll to position [715, 0]
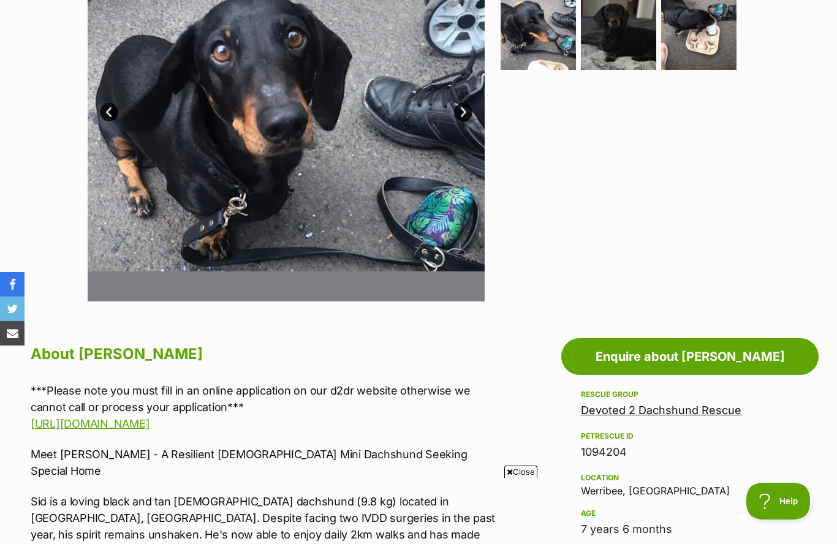
scroll to position [344, 0]
